Goal: Use online tool/utility: Use online tool/utility

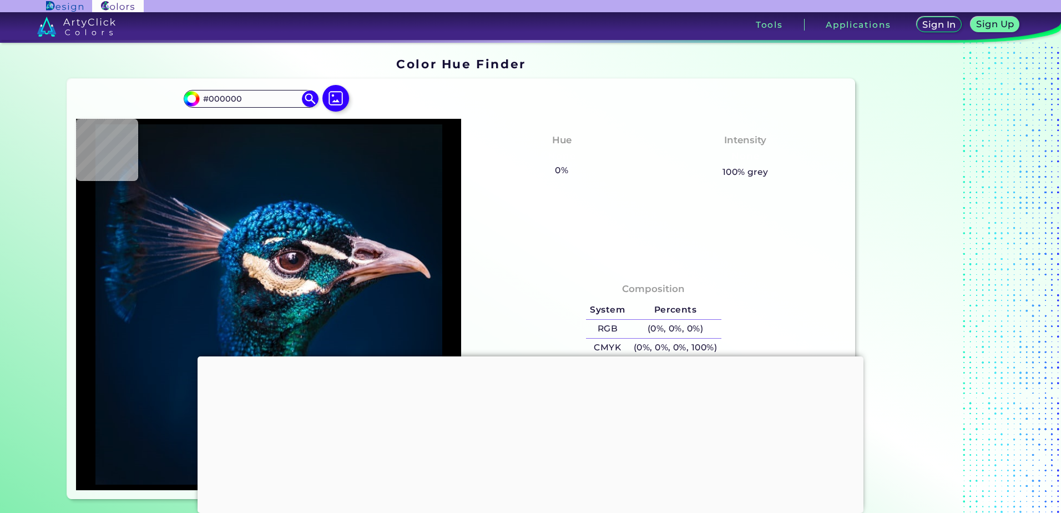
type input "#09131d"
type input "#09131D"
type input "#0a1820"
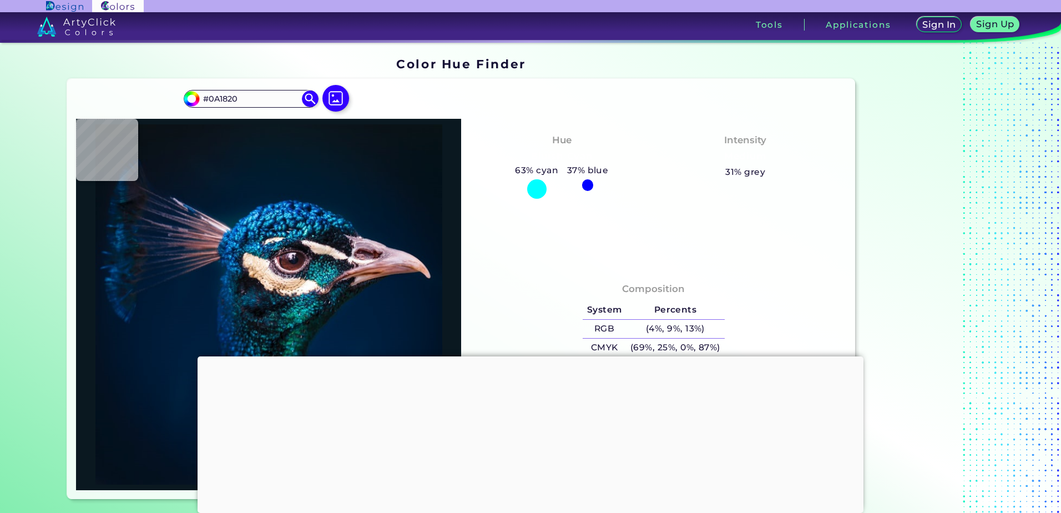
drag, startPoint x: 261, startPoint y: 101, endPoint x: 153, endPoint y: 79, distance: 110.3
click at [153, 79] on div "#0a1820 #0A1820 Acadia ◉ Acid Green ◉ Aero Blue ◉ Alabaster ◉ Albescent White ◉…" at bounding box center [460, 289] width 787 height 420
paste input "553C47"
type input "#553C47"
click at [303, 98] on img at bounding box center [310, 98] width 19 height 19
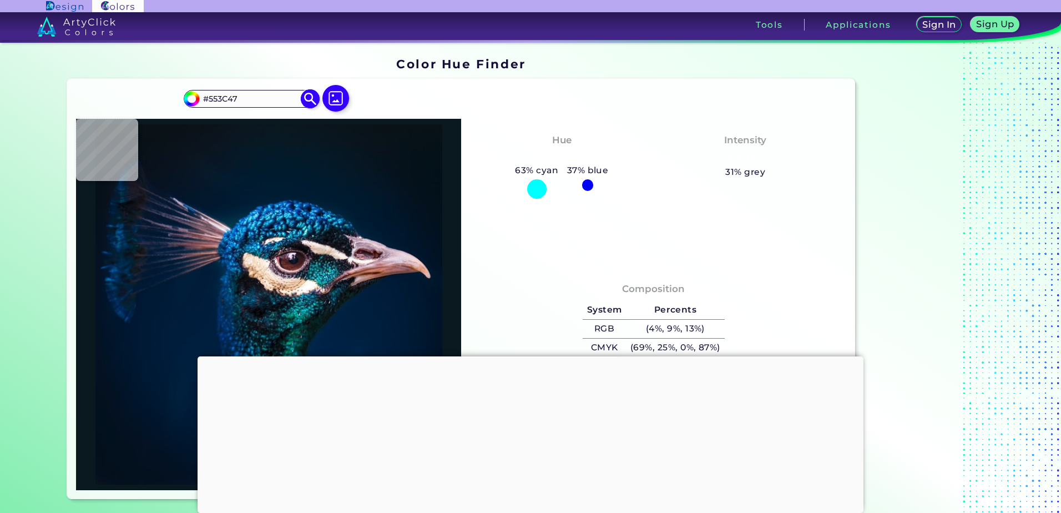
type input "#553c47"
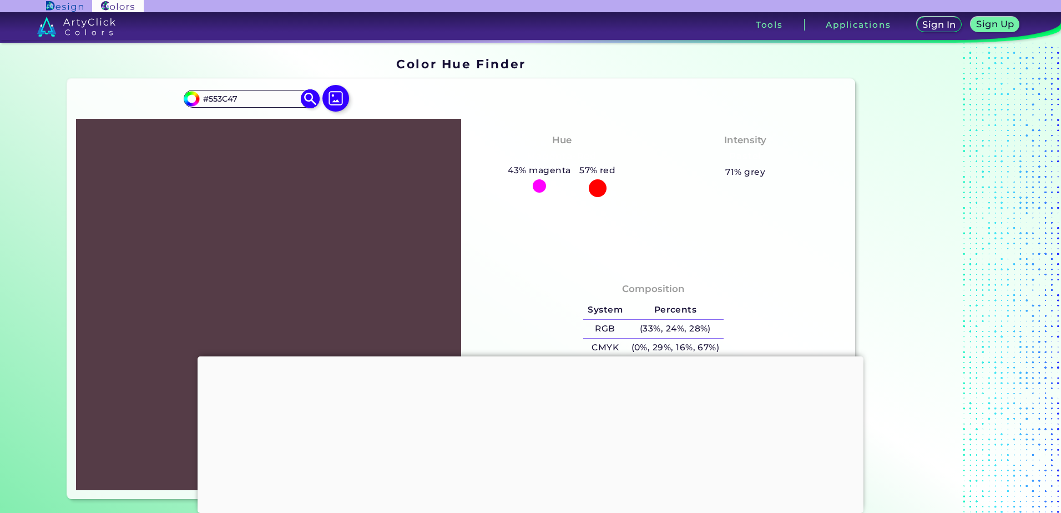
click at [275, 103] on input "#553C47" at bounding box center [250, 98] width 103 height 15
paste input "49131C"
type input "#49131C"
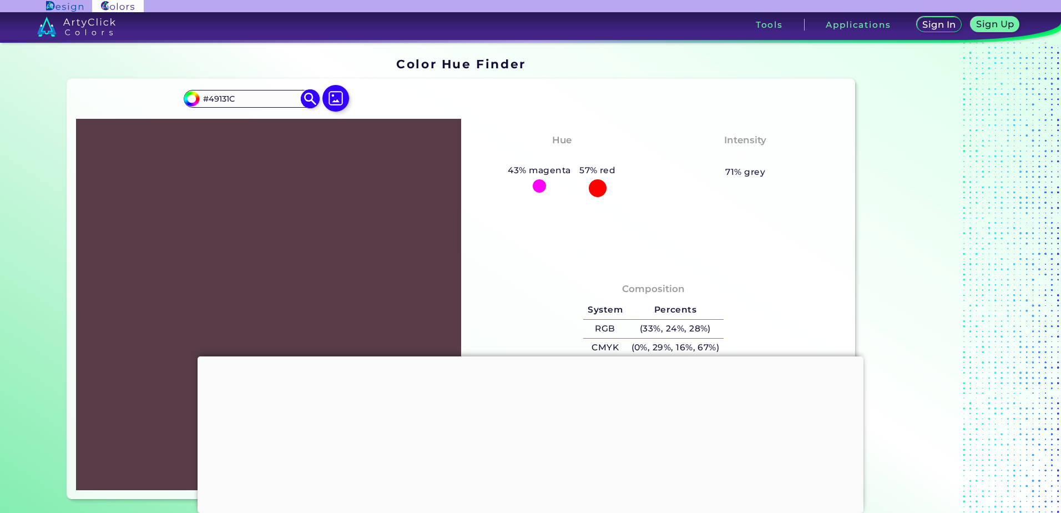
click at [311, 102] on img at bounding box center [310, 98] width 19 height 19
type input "#49131c"
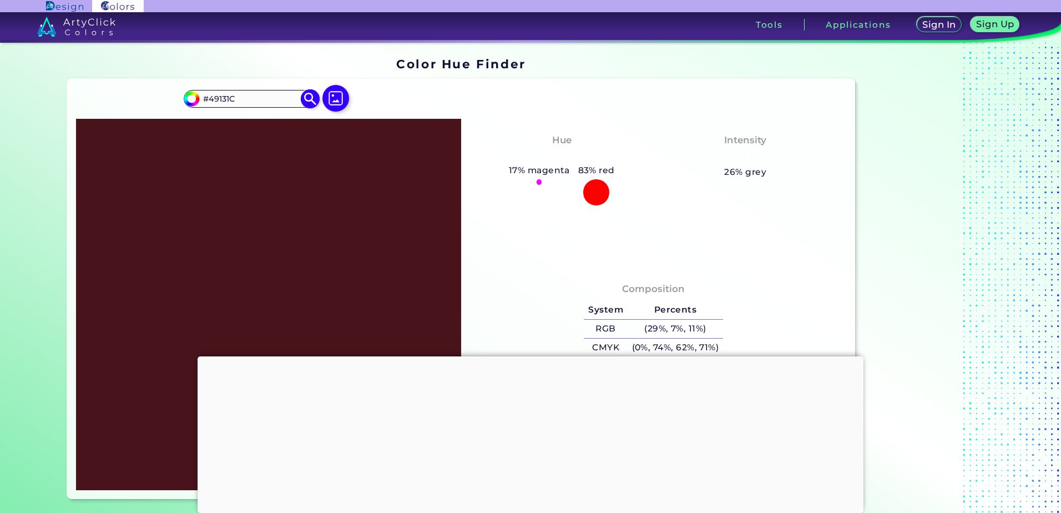
click at [250, 101] on input "#49131C" at bounding box center [250, 98] width 103 height 15
paste input "E363E"
click at [250, 101] on input "#49131C" at bounding box center [250, 98] width 103 height 15
type input "#4E363E"
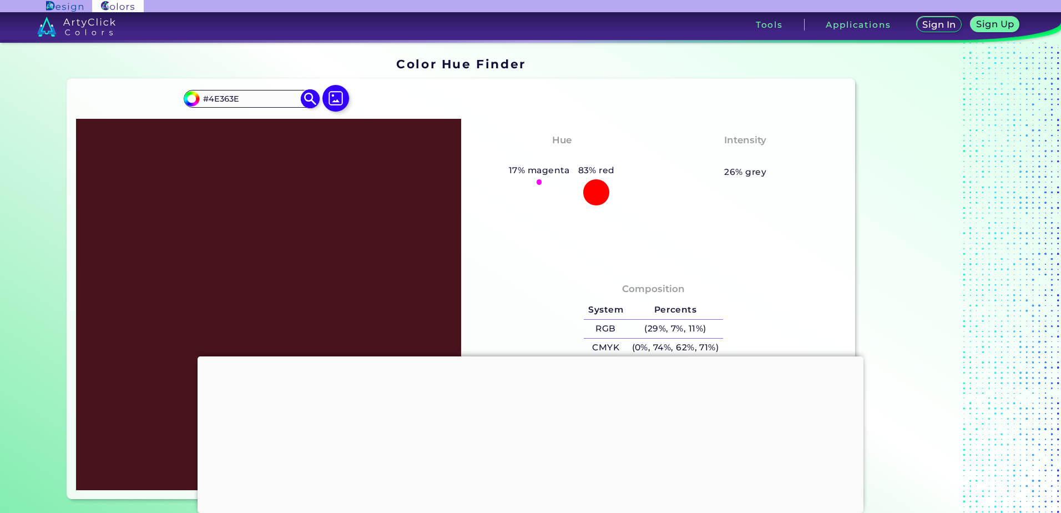
click at [305, 97] on img at bounding box center [310, 98] width 19 height 19
type input "#4e363e"
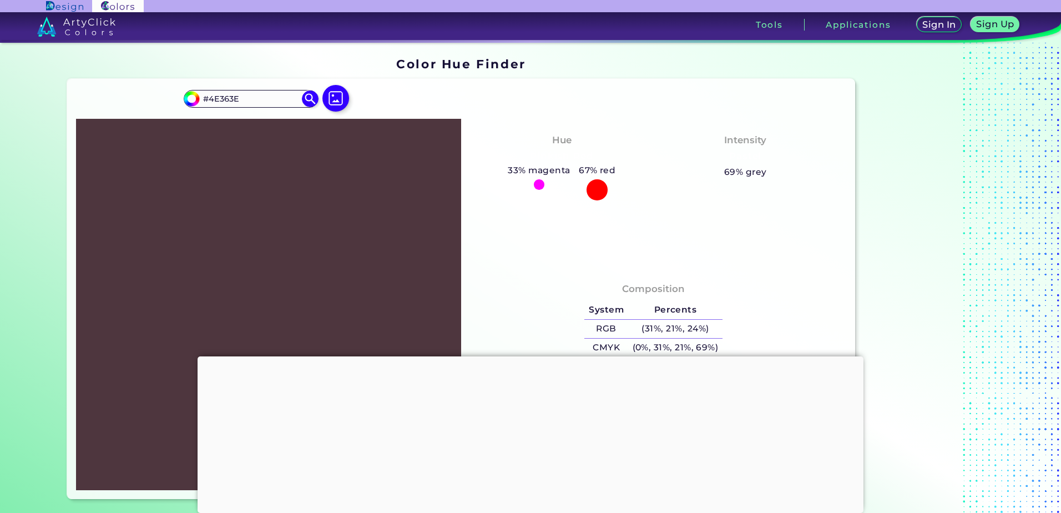
scroll to position [111, 0]
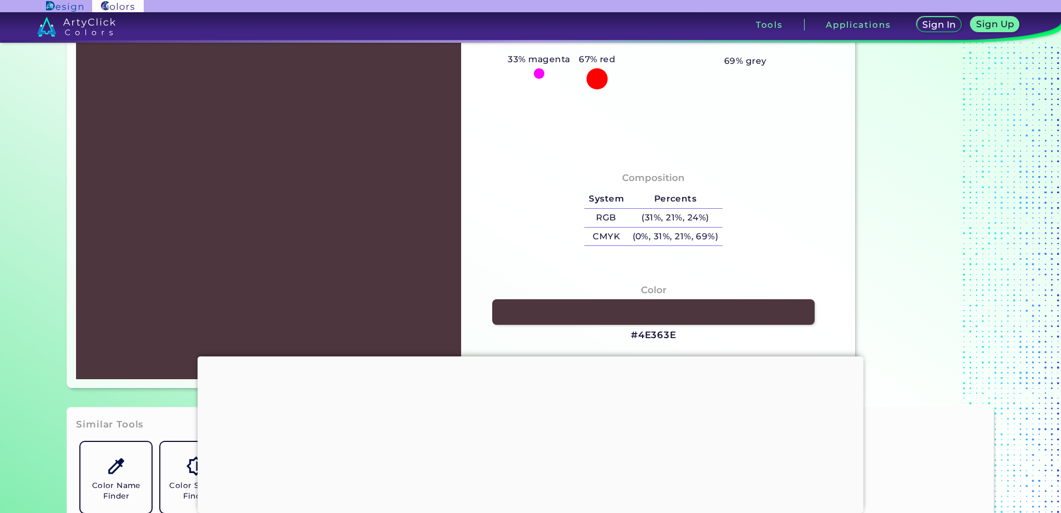
click at [523, 356] on div at bounding box center [530, 356] width 666 height 0
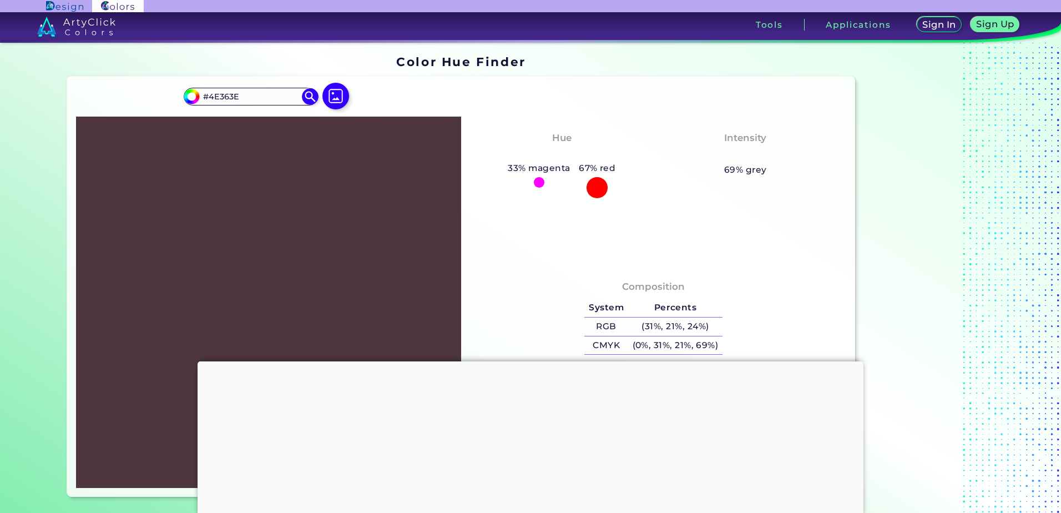
scroll to position [0, 0]
